Goal: Book appointment/travel/reservation

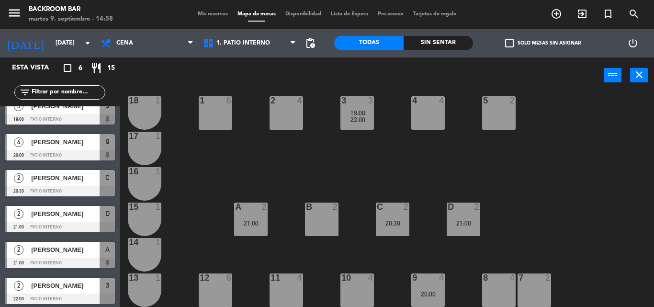
scroll to position [16, 0]
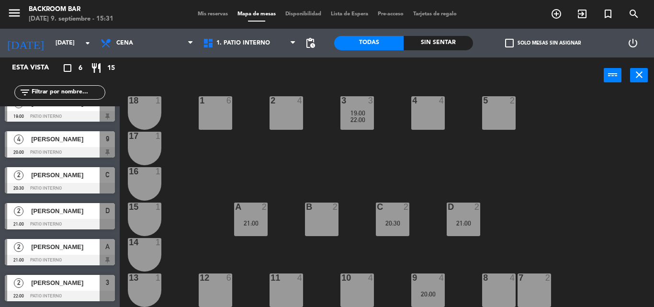
click at [218, 113] on div "1 6" at bounding box center [216, 113] width 34 height 34
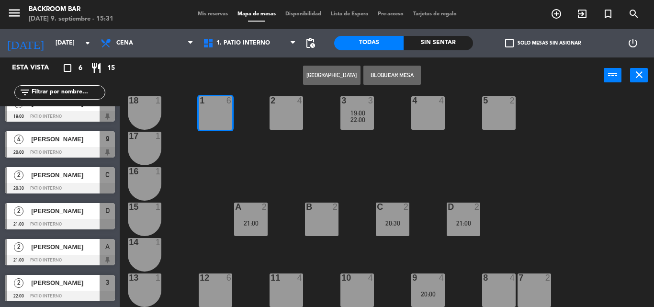
click at [239, 83] on div "Crear Reserva Bloquear Mesa power_input close" at bounding box center [362, 75] width 484 height 36
drag, startPoint x: 251, startPoint y: 76, endPoint x: 274, endPoint y: 76, distance: 23.0
click at [251, 76] on div "Crear Reserva Bloquear Mesa power_input close" at bounding box center [362, 75] width 484 height 36
click at [274, 76] on div "Crear Reserva Bloquear Mesa power_input close" at bounding box center [362, 75] width 484 height 36
click at [273, 73] on div "Crear Reserva Bloquear Mesa power_input close" at bounding box center [362, 75] width 484 height 36
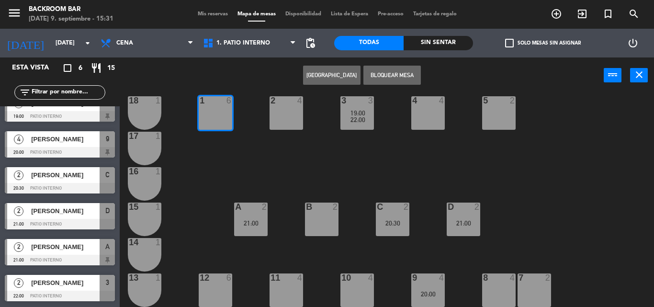
click at [190, 79] on div "Crear Reserva Bloquear Mesa power_input close" at bounding box center [362, 75] width 484 height 36
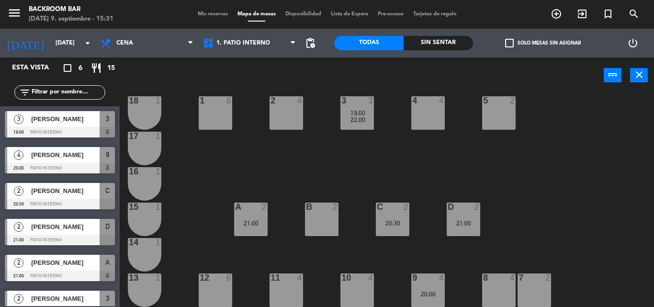
scroll to position [16, 0]
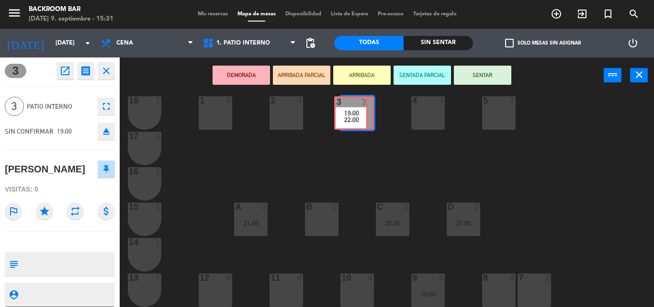
click at [349, 118] on div "3 3 19:00 22:00 3 3 19:00 22:00" at bounding box center [358, 113] width 34 height 34
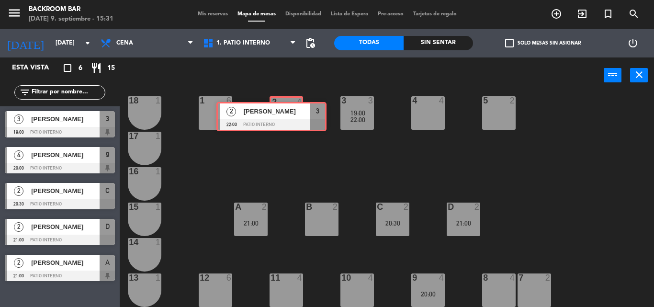
drag, startPoint x: 72, startPoint y: 298, endPoint x: 284, endPoint y: 109, distance: 283.7
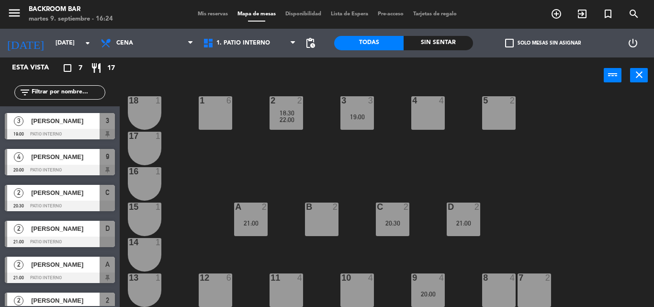
scroll to position [52, 0]
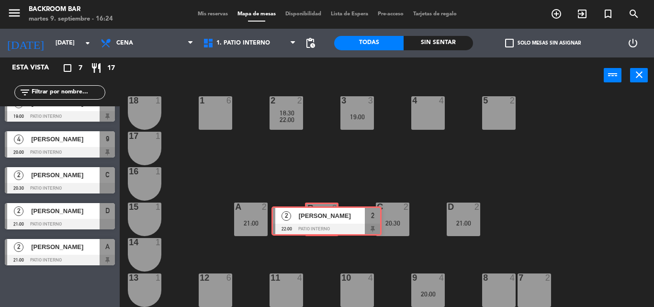
drag, startPoint x: 45, startPoint y: 285, endPoint x: 312, endPoint y: 217, distance: 275.5
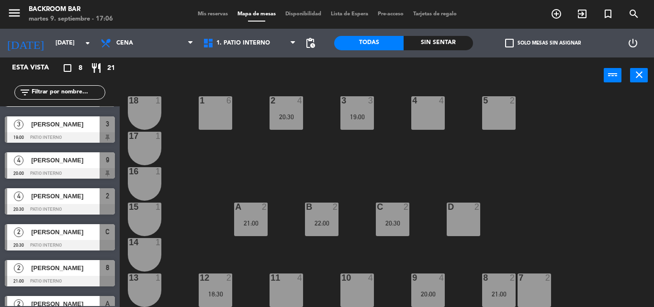
scroll to position [0, 0]
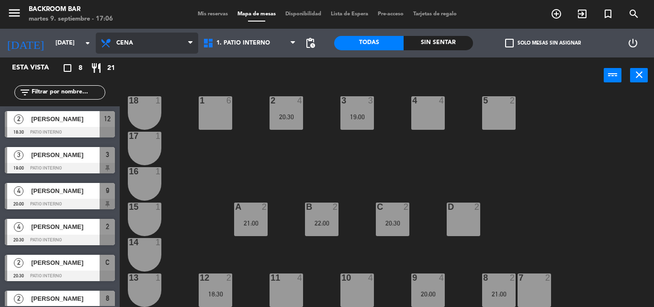
click at [123, 36] on span "Cena" at bounding box center [147, 43] width 103 height 21
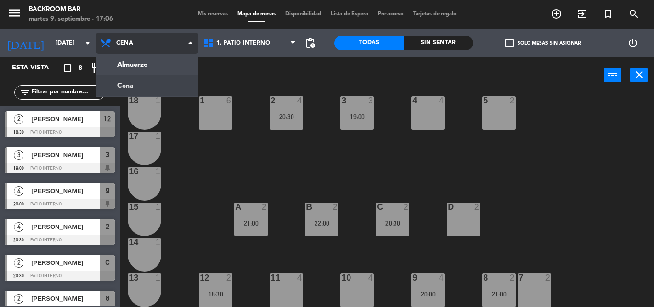
click at [141, 82] on ng-component "menu Backroom Bar [DATE] 9. septiembre - 17:06 Mis reservas Mapa de mesas Dispo…" at bounding box center [327, 153] width 654 height 307
